Goal: Transaction & Acquisition: Purchase product/service

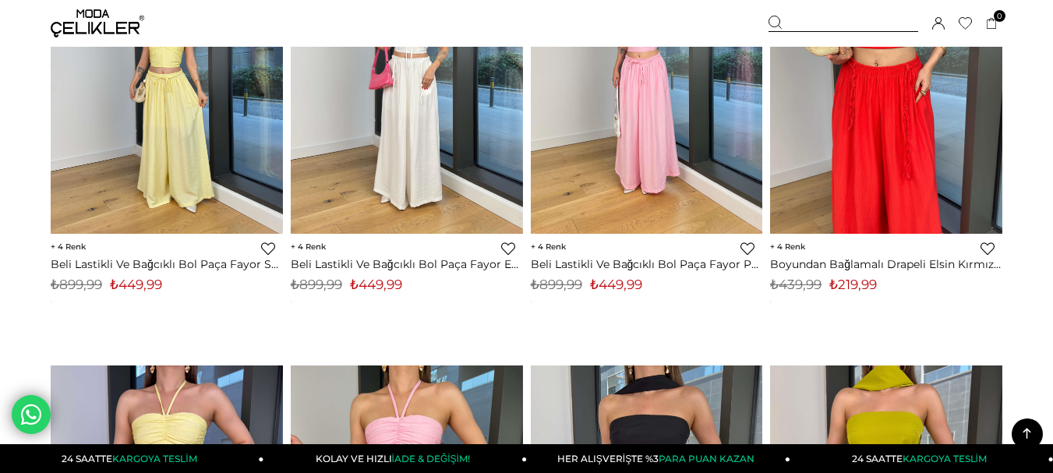
scroll to position [1169, 0]
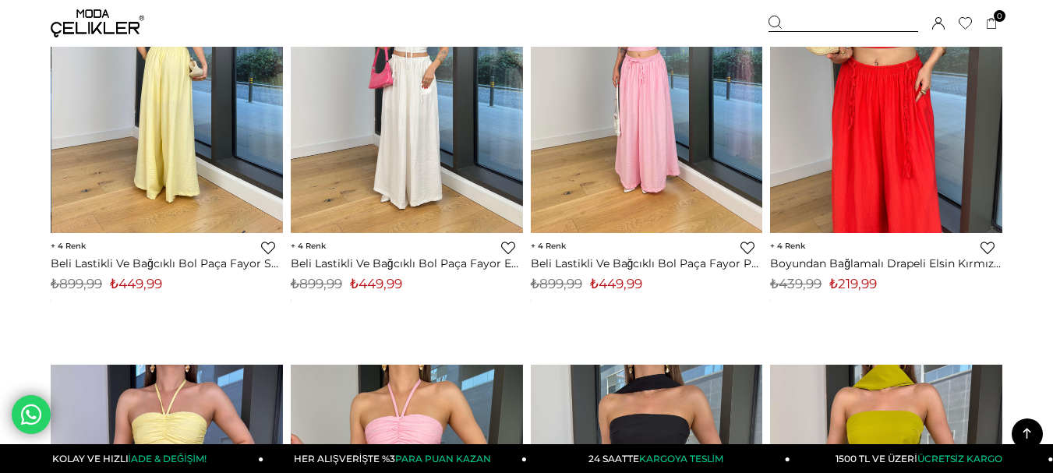
click at [220, 161] on img at bounding box center [167, 78] width 232 height 309
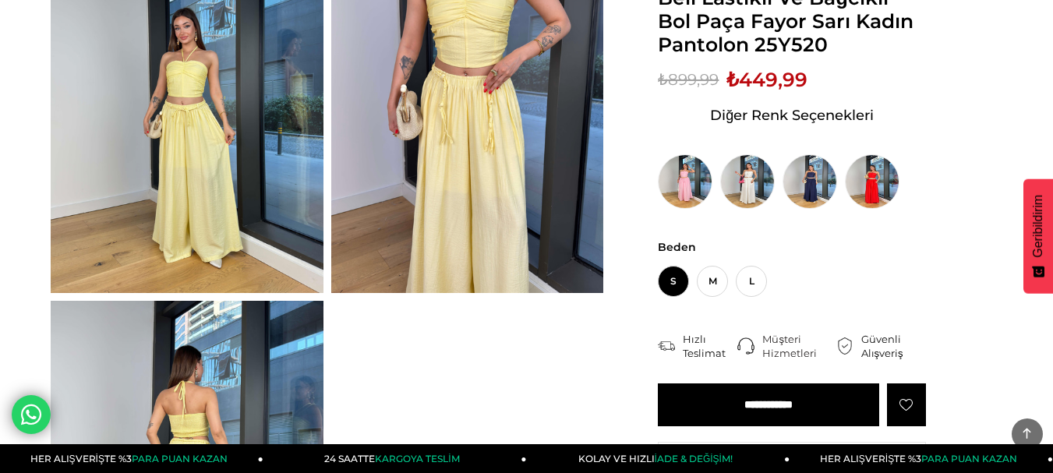
scroll to position [234, 0]
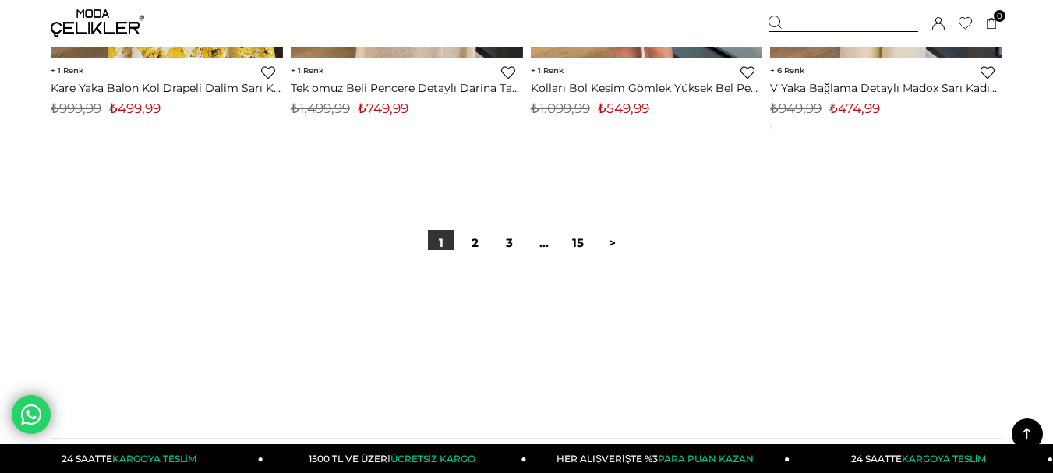
scroll to position [8849, 0]
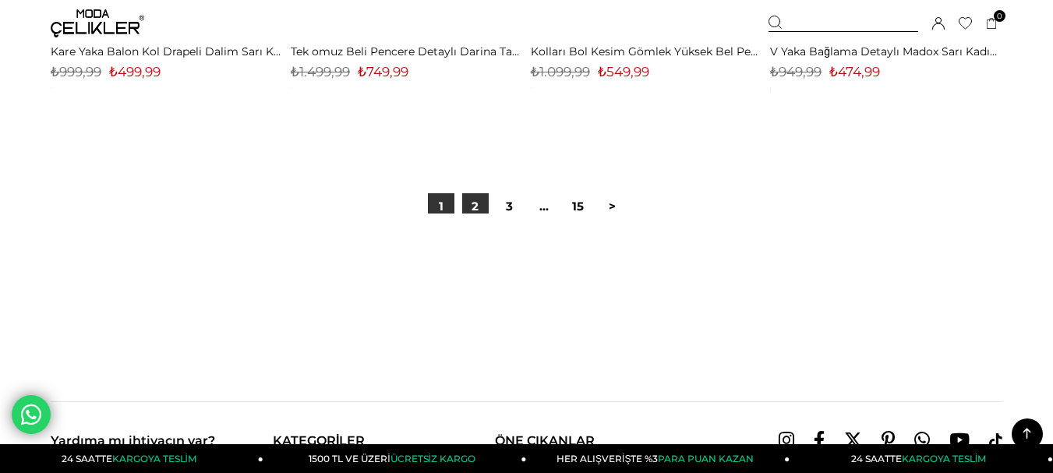
click at [480, 207] on link "2" at bounding box center [475, 206] width 26 height 26
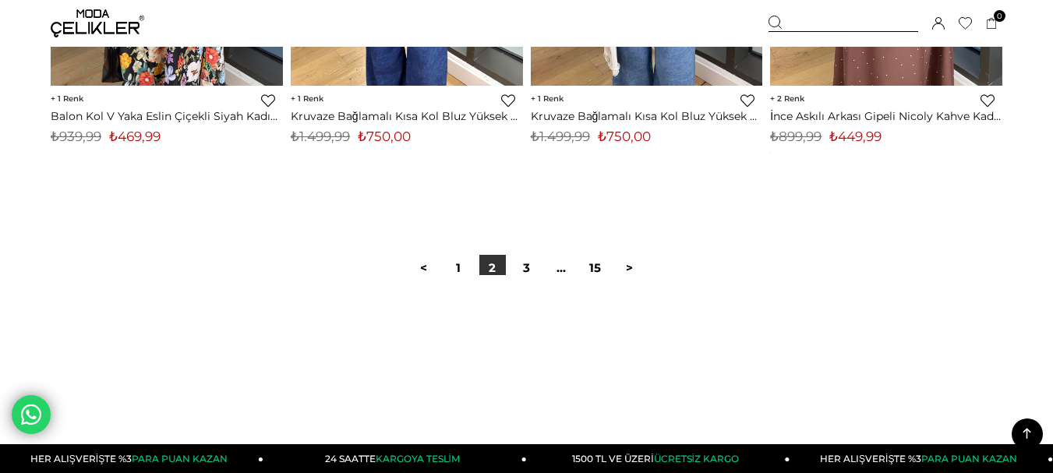
scroll to position [8806, 0]
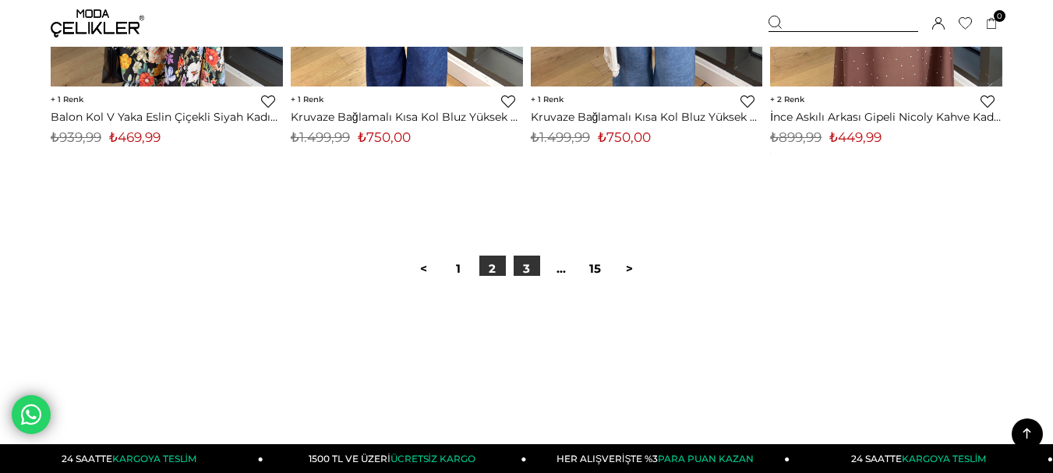
click at [531, 270] on link "3" at bounding box center [527, 269] width 26 height 26
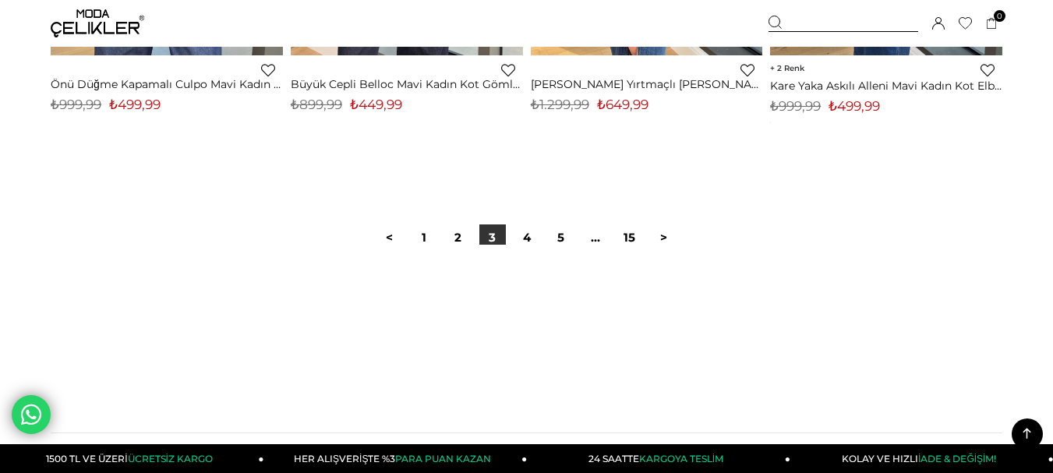
scroll to position [8806, 0]
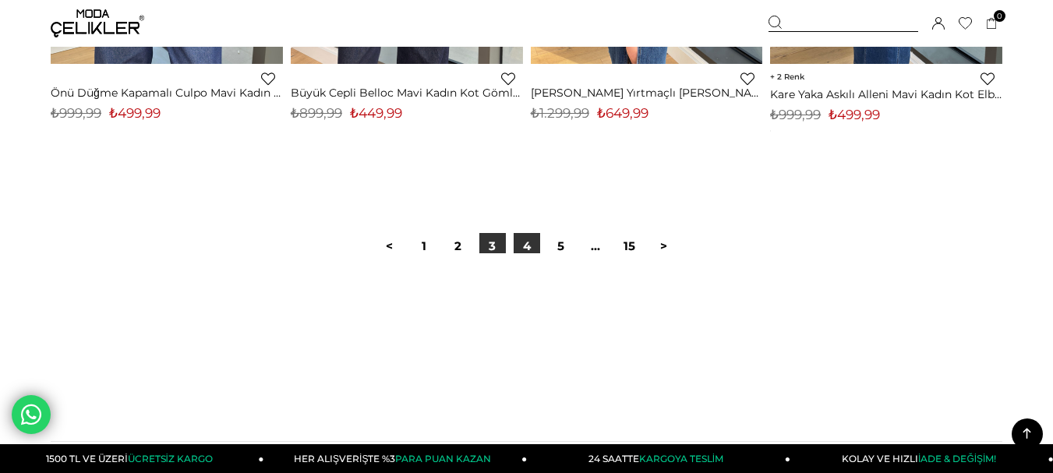
click at [518, 248] on link "4" at bounding box center [527, 246] width 26 height 26
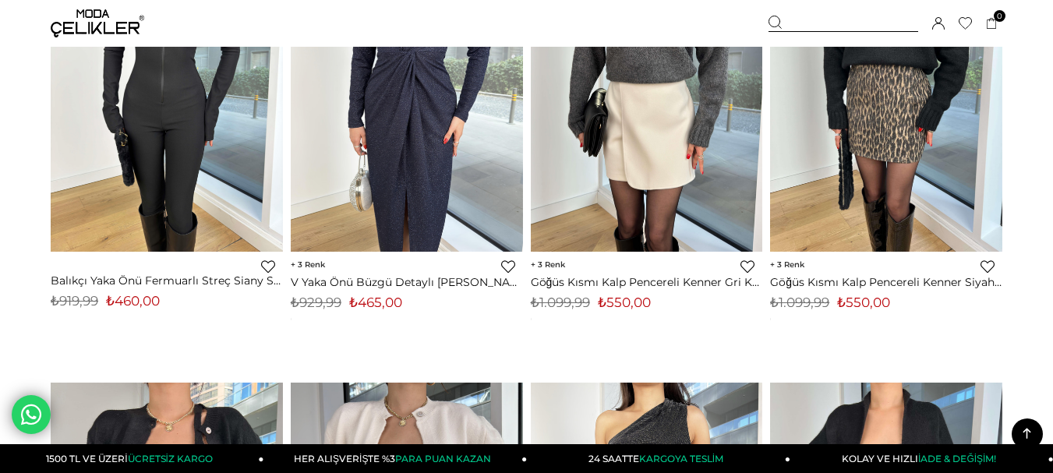
scroll to position [7637, 0]
